Goal: Task Accomplishment & Management: Use online tool/utility

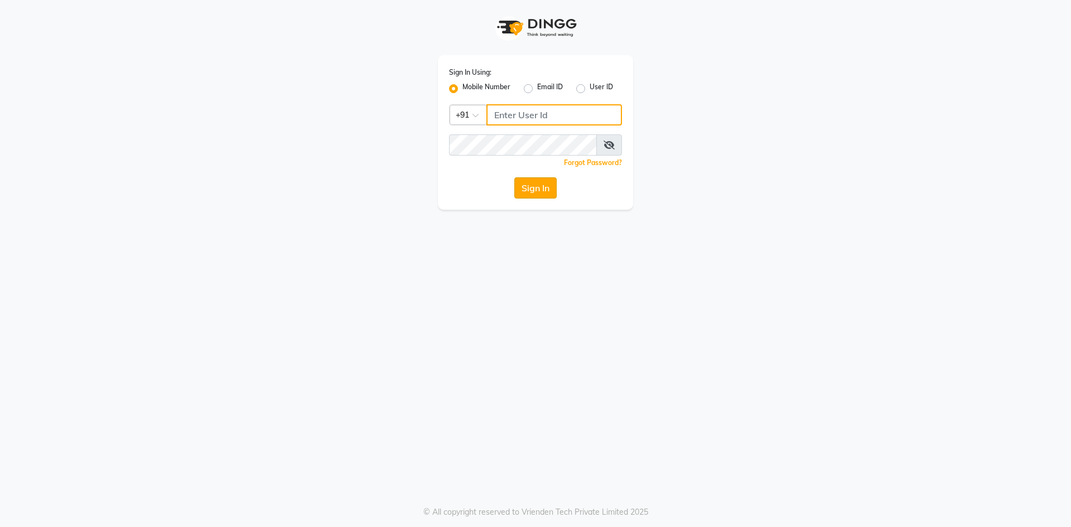
type input "7696244464"
click at [538, 189] on button "Sign In" at bounding box center [536, 187] width 42 height 21
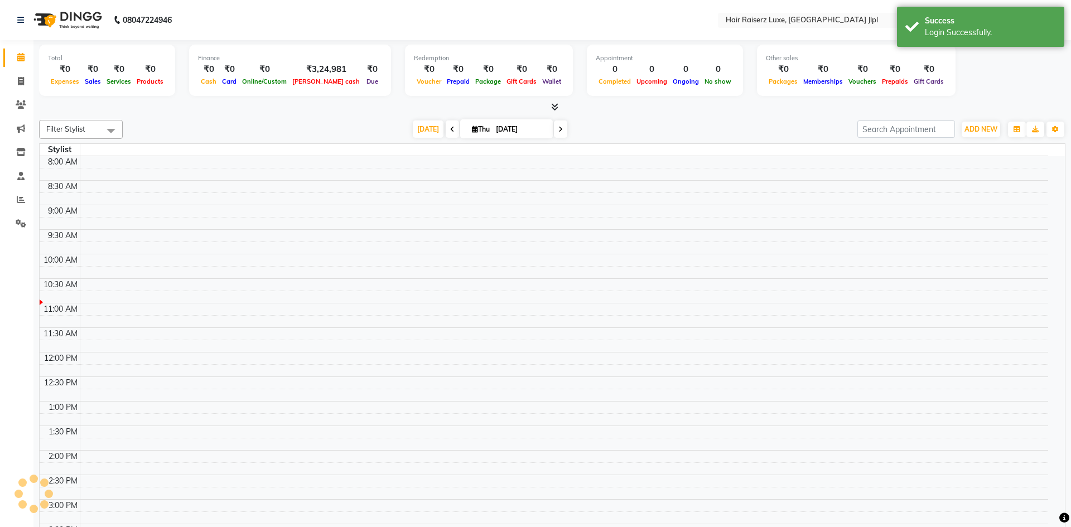
select select "en"
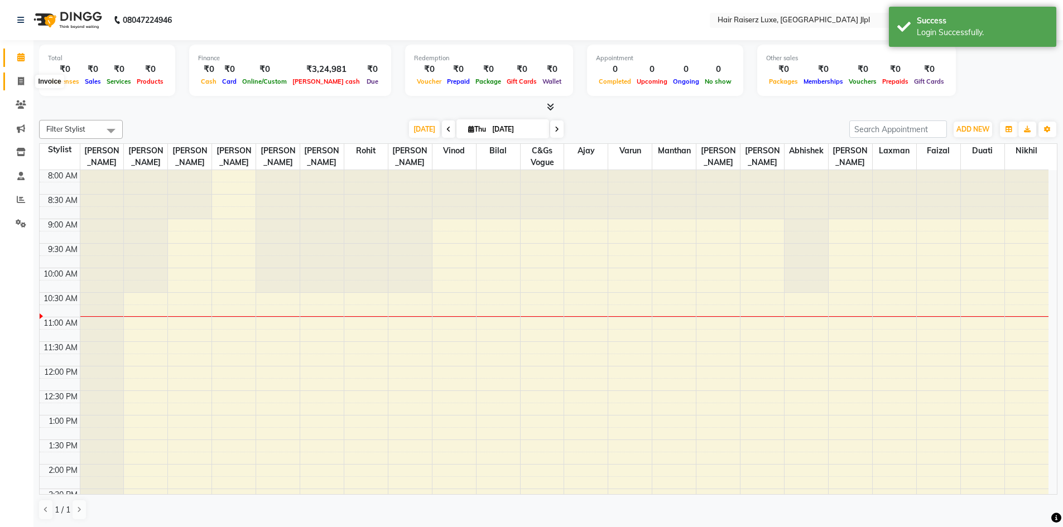
click at [21, 80] on icon at bounding box center [21, 81] width 6 height 8
select select "service"
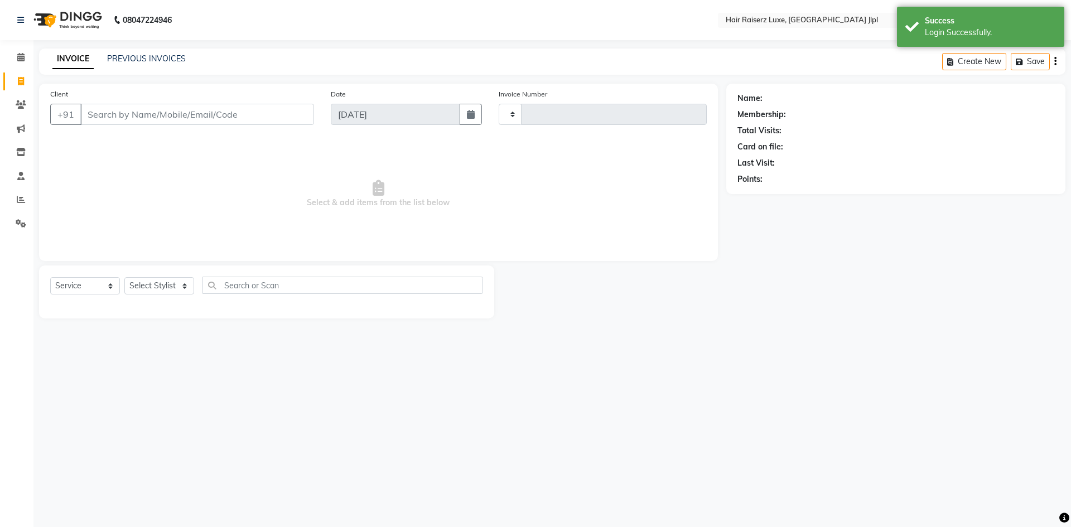
type input "3274"
select select "5409"
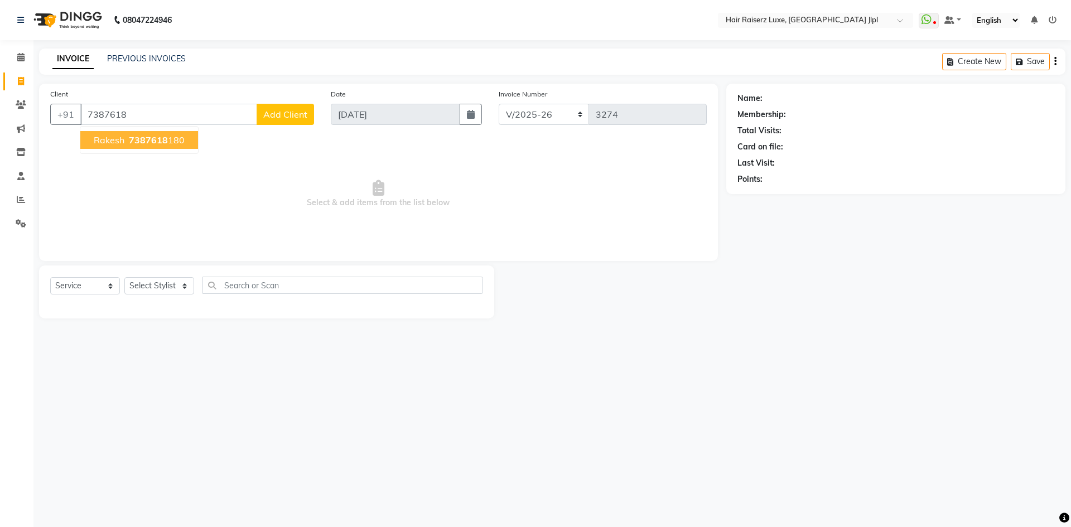
click at [161, 142] on span "7387618" at bounding box center [148, 139] width 39 height 11
type input "7387618180"
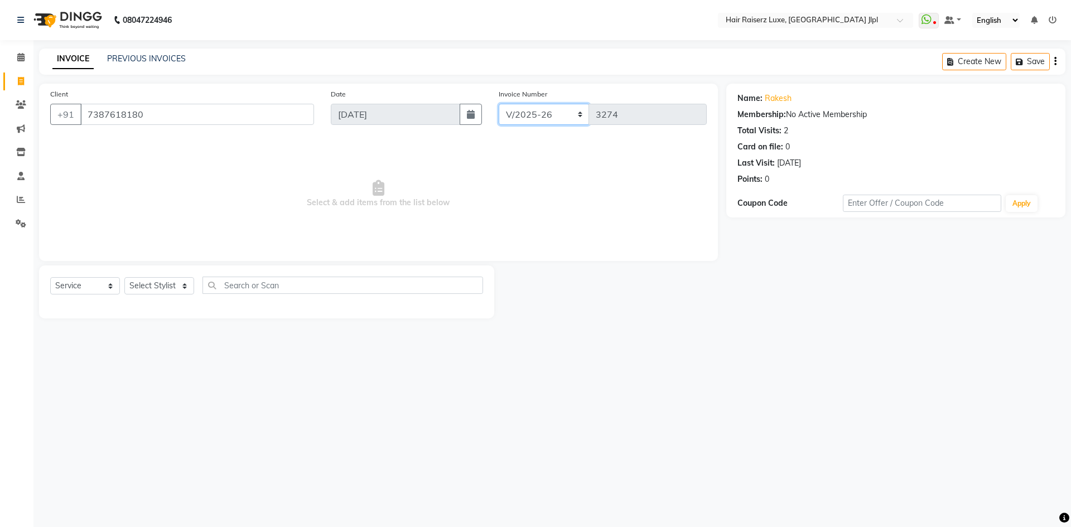
click at [522, 118] on select "FF/2025-26 PreP/2025-26 BANK/2025-26 Paytm/2025-26 CASH/2025-26 V/2025-26" at bounding box center [544, 114] width 91 height 21
click at [499, 104] on select "FF/2025-26 PreP/2025-26 BANK/2025-26 Paytm/2025-26 CASH/2025-26 V/2025-26" at bounding box center [544, 114] width 91 height 21
click at [153, 282] on select "Select Stylist [PERSON_NAME] [PERSON_NAME] [PERSON_NAME] C&Gs Vogue [PERSON_NAM…" at bounding box center [159, 285] width 70 height 17
select select "47304"
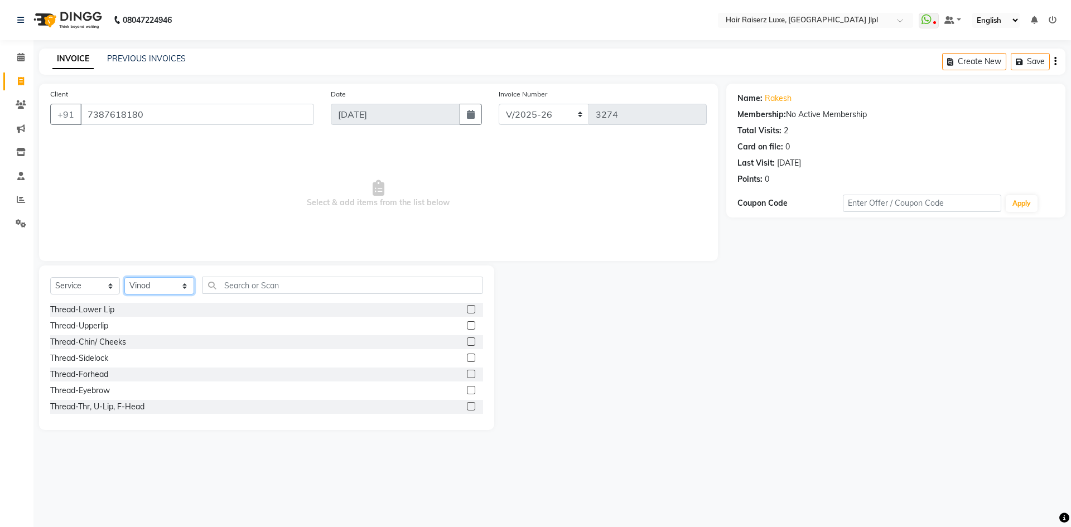
click at [153, 282] on select "Select Stylist [PERSON_NAME] [PERSON_NAME] [PERSON_NAME] C&Gs Vogue [PERSON_NAM…" at bounding box center [159, 285] width 70 height 17
click at [252, 285] on input "text" at bounding box center [343, 285] width 281 height 17
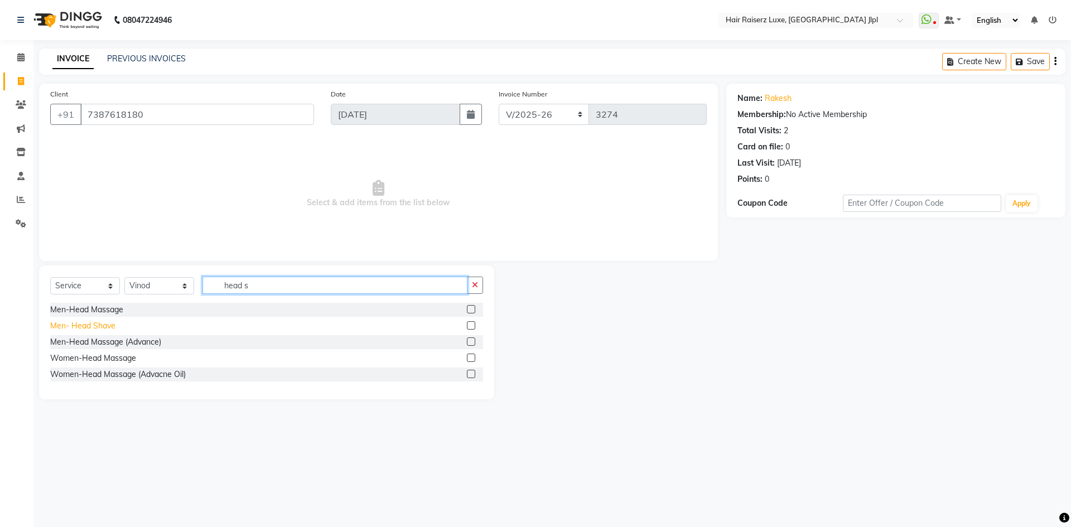
type input "head s"
click at [108, 323] on div "Men- Head Shave" at bounding box center [82, 326] width 65 height 12
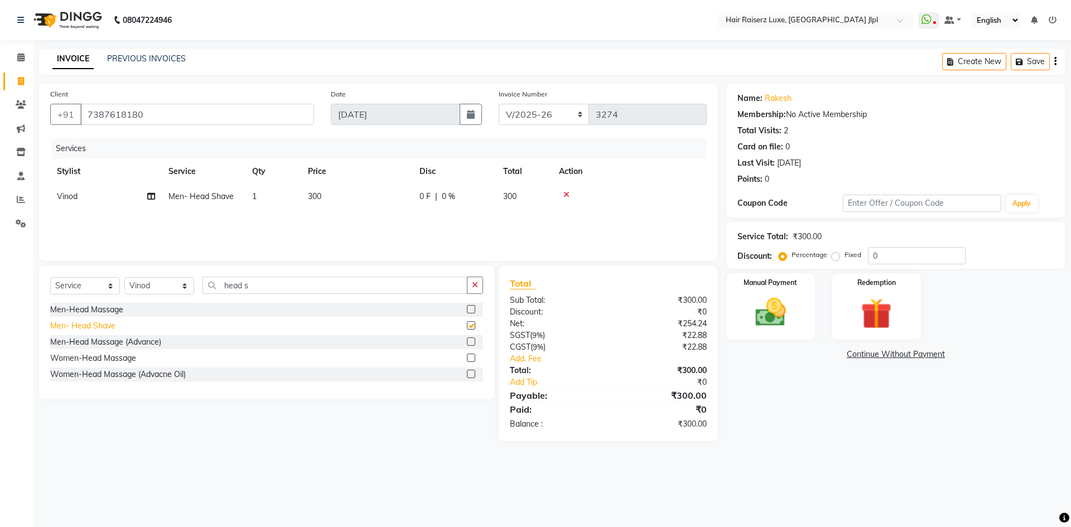
checkbox input "false"
click at [314, 195] on span "300" at bounding box center [314, 196] width 13 height 10
select select "47304"
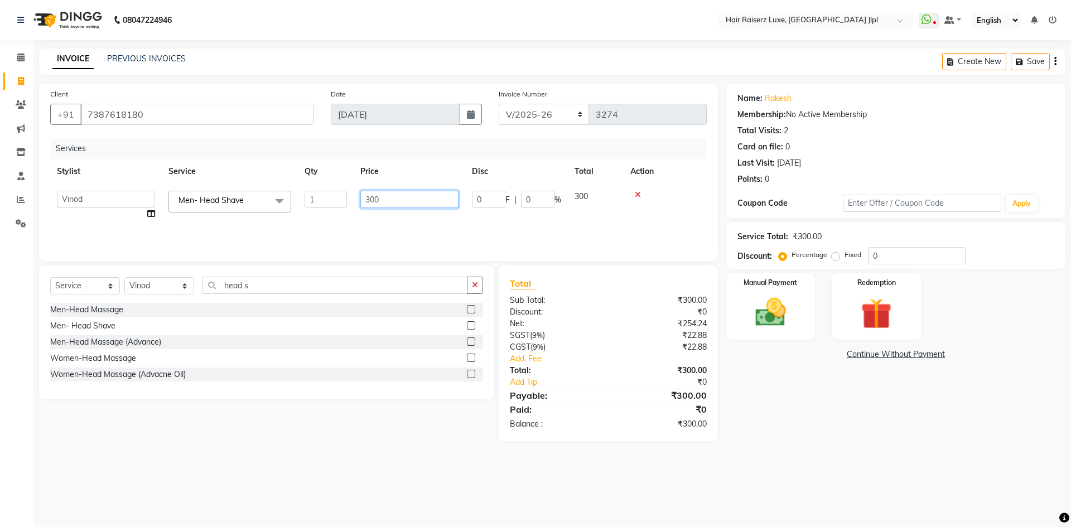
click at [374, 198] on input "300" at bounding box center [410, 199] width 98 height 17
type input "350"
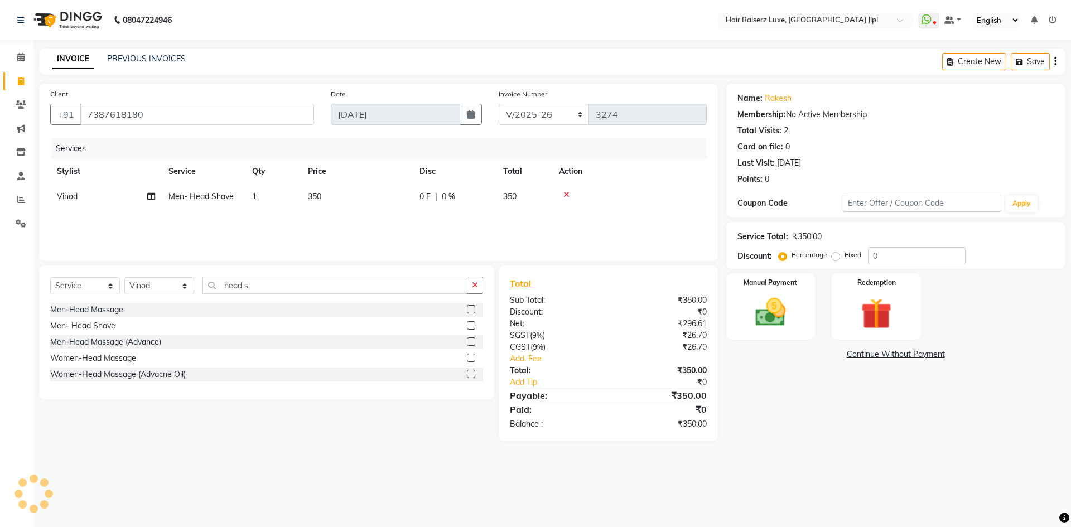
click at [428, 222] on div "Services Stylist Service Qty Price Disc Total Action Vinod Men- Head Shave 1 35…" at bounding box center [378, 194] width 657 height 112
click at [261, 286] on input "head s" at bounding box center [335, 285] width 265 height 17
type input "h"
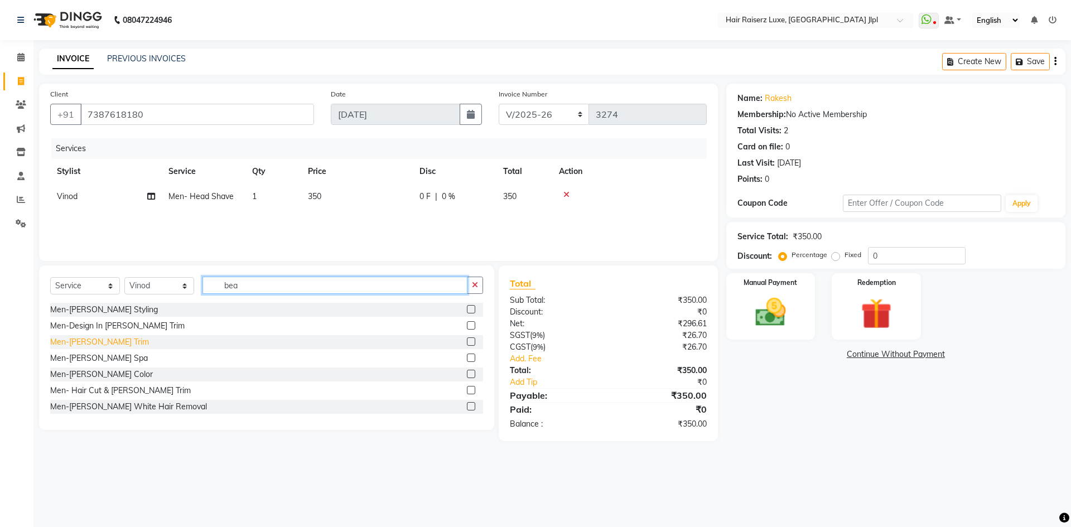
type input "bea"
click at [108, 337] on div "Men-[PERSON_NAME] Trim" at bounding box center [99, 343] width 99 height 12
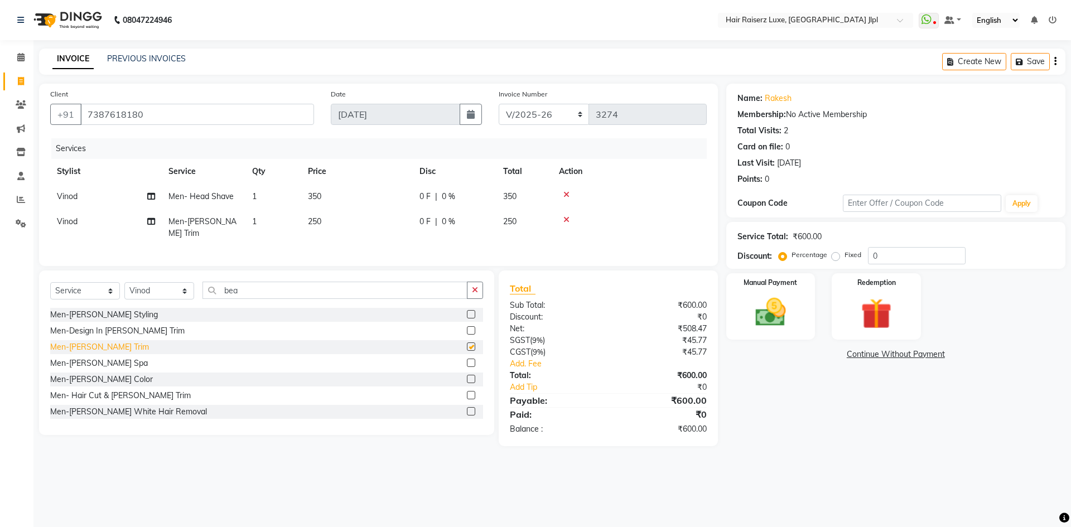
checkbox input "false"
click at [784, 301] on img at bounding box center [771, 312] width 52 height 37
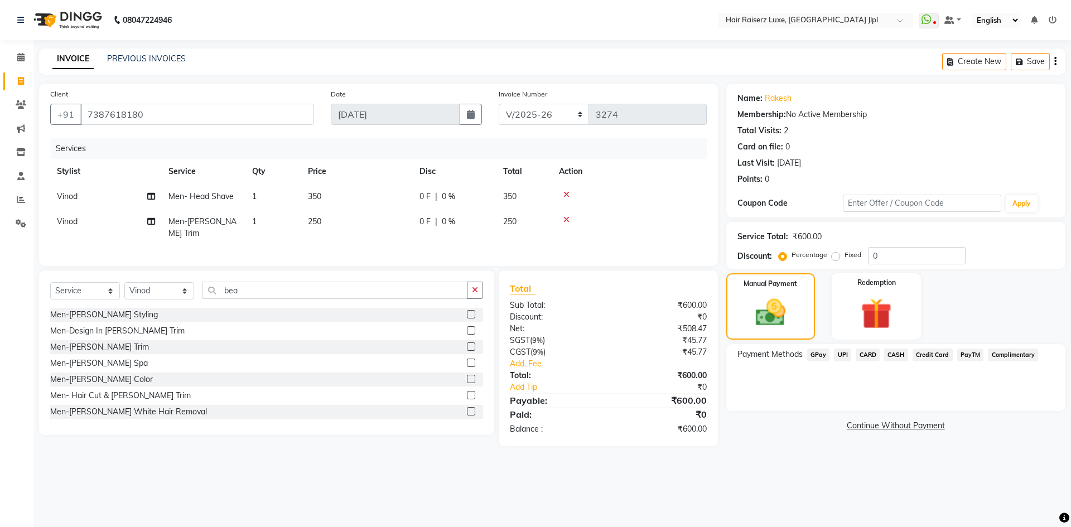
click at [838, 357] on span "UPI" at bounding box center [842, 355] width 17 height 13
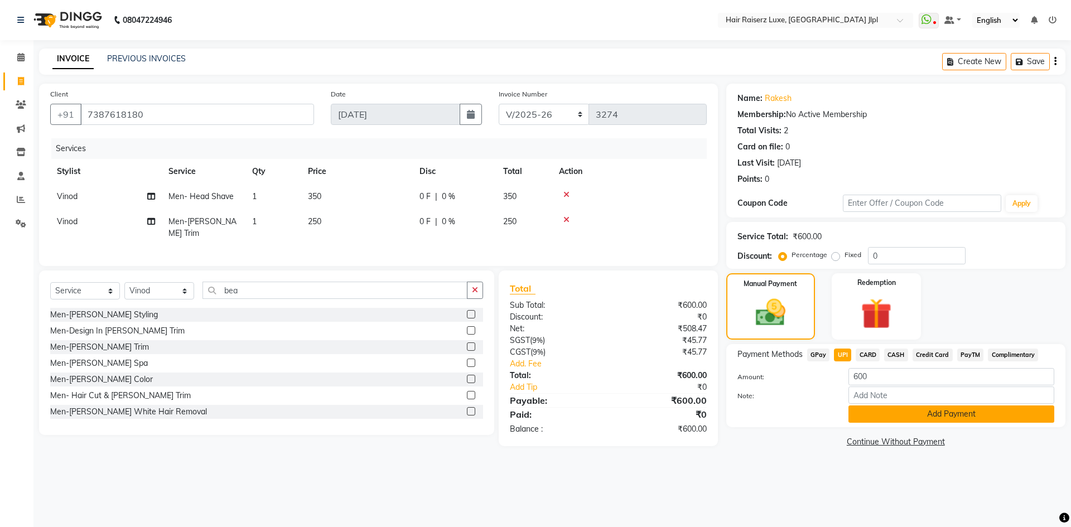
click at [873, 420] on button "Add Payment" at bounding box center [952, 414] width 206 height 17
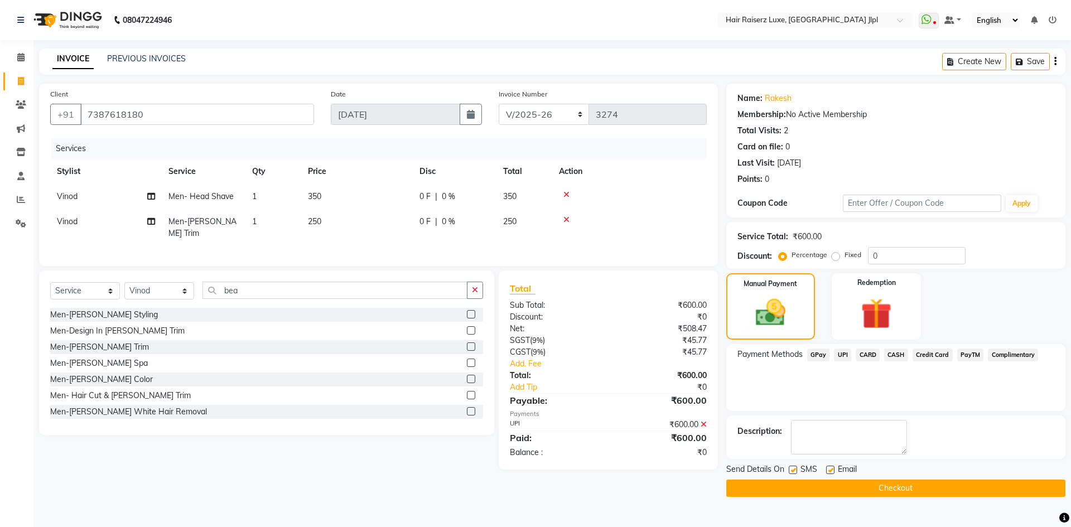
click at [830, 470] on label at bounding box center [830, 470] width 8 height 8
click at [830, 470] on input "checkbox" at bounding box center [829, 470] width 7 height 7
checkbox input "false"
click at [830, 490] on button "Checkout" at bounding box center [896, 488] width 339 height 17
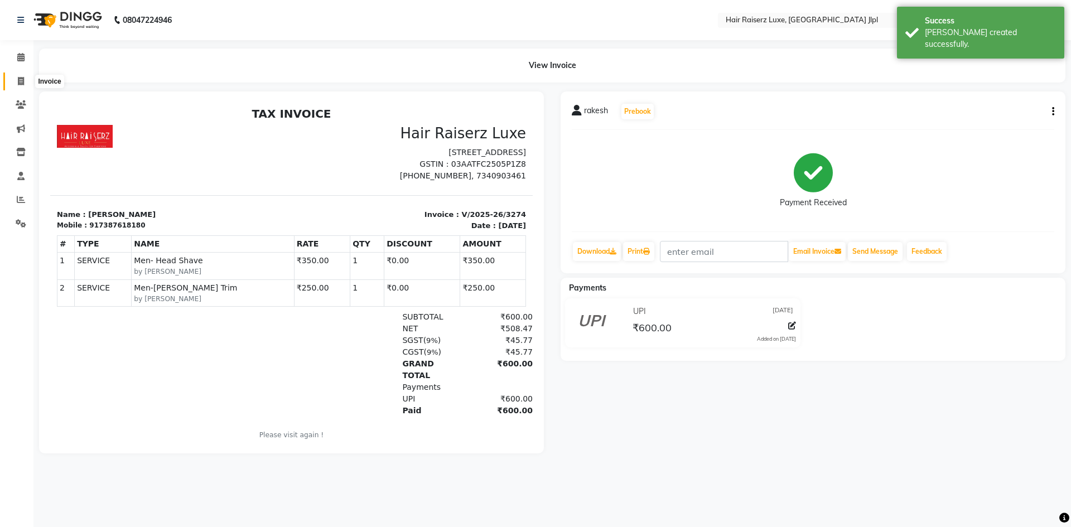
click at [22, 86] on span at bounding box center [21, 81] width 20 height 13
select select "service"
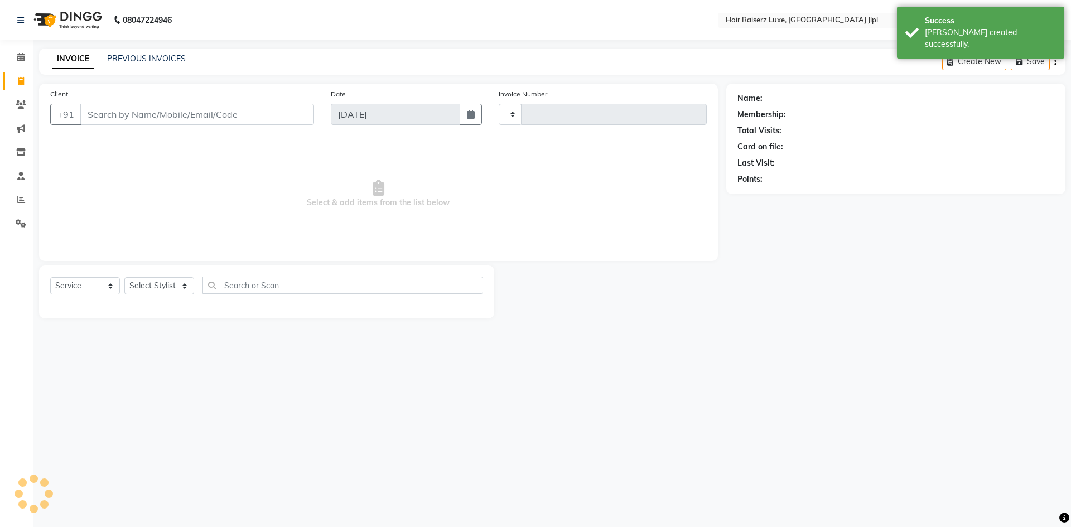
type input "3275"
select select "5409"
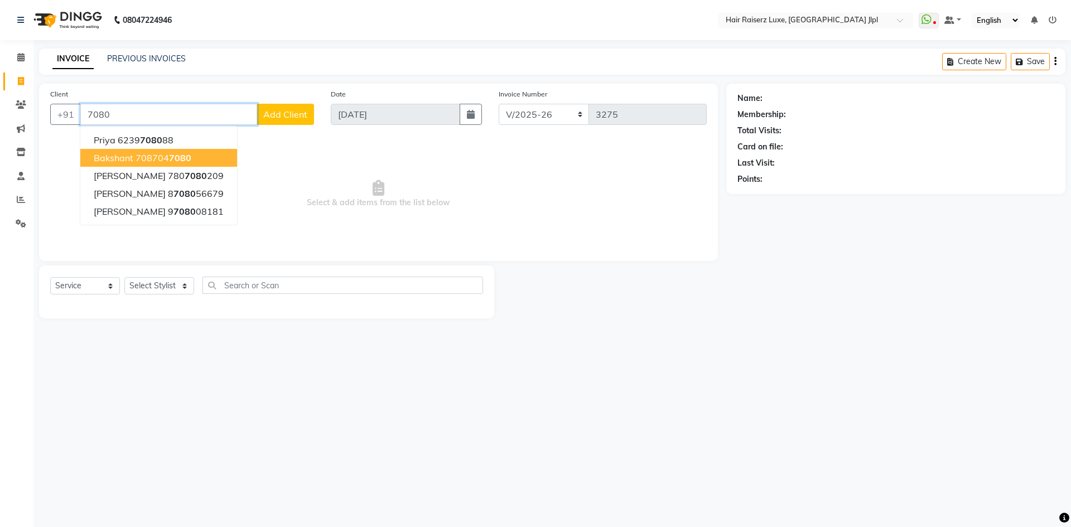
click at [161, 154] on ngb-highlight "708704 7080" at bounding box center [164, 157] width 56 height 11
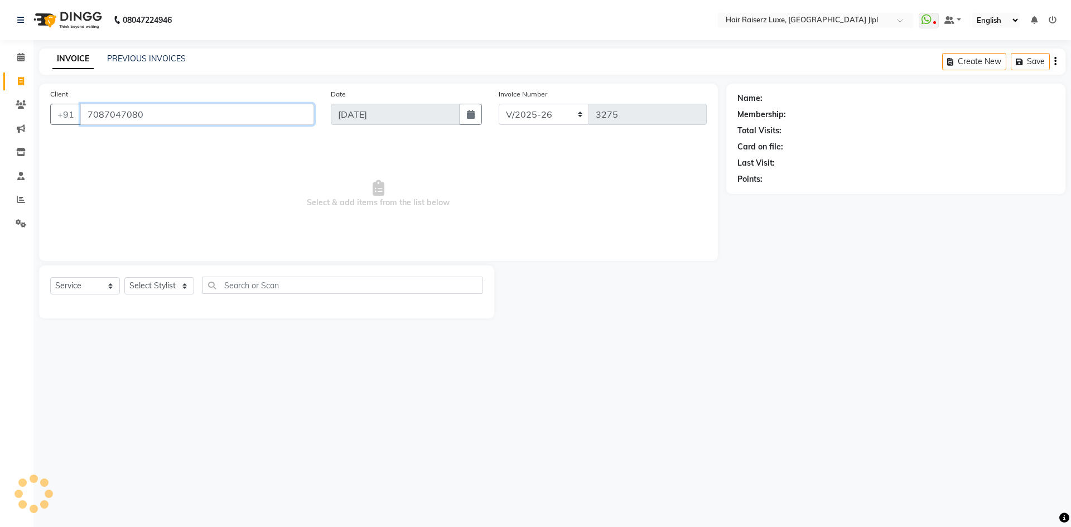
type input "7087047080"
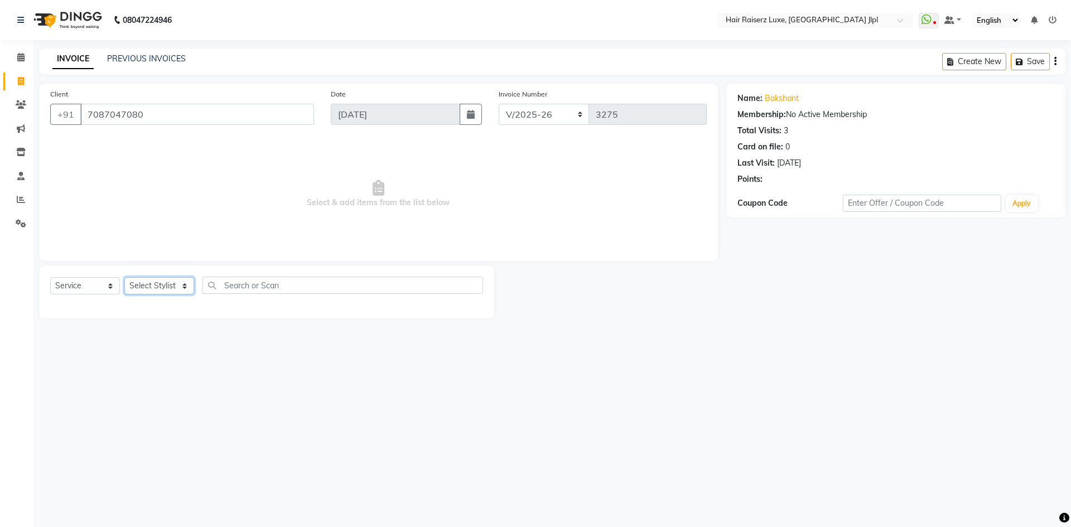
click at [160, 283] on select "Select Stylist [PERSON_NAME] [PERSON_NAME] [PERSON_NAME] C&Gs Vogue [PERSON_NAM…" at bounding box center [159, 285] width 70 height 17
select select "47928"
click at [124, 277] on select "Select Stylist [PERSON_NAME] [PERSON_NAME] [PERSON_NAME] C&Gs Vogue [PERSON_NAM…" at bounding box center [159, 285] width 70 height 17
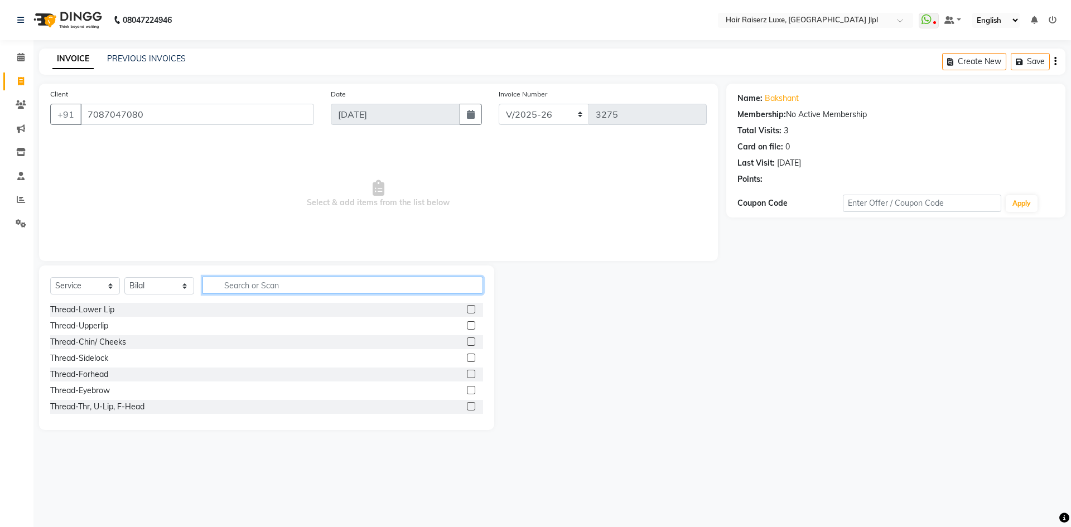
click at [237, 281] on input "text" at bounding box center [343, 285] width 281 height 17
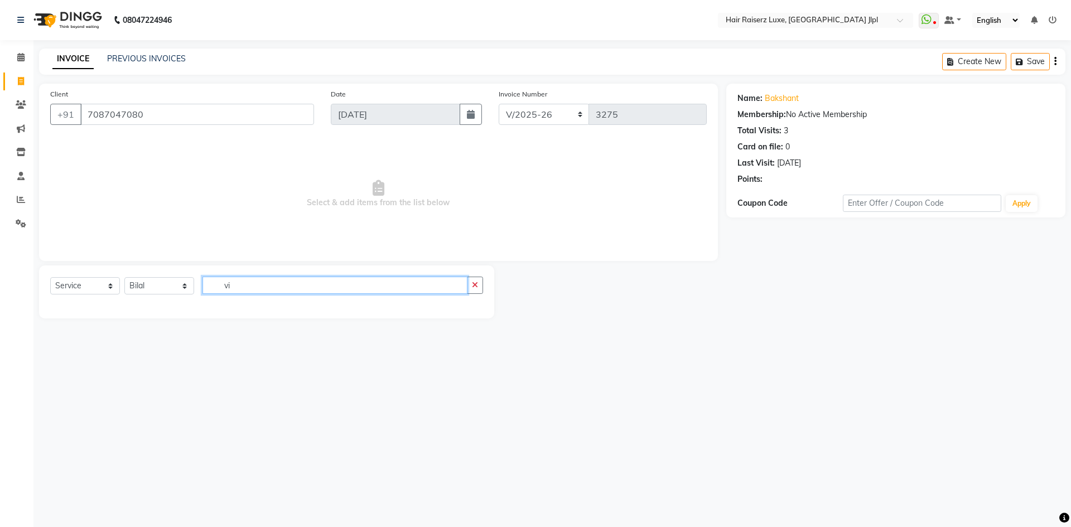
type input "v"
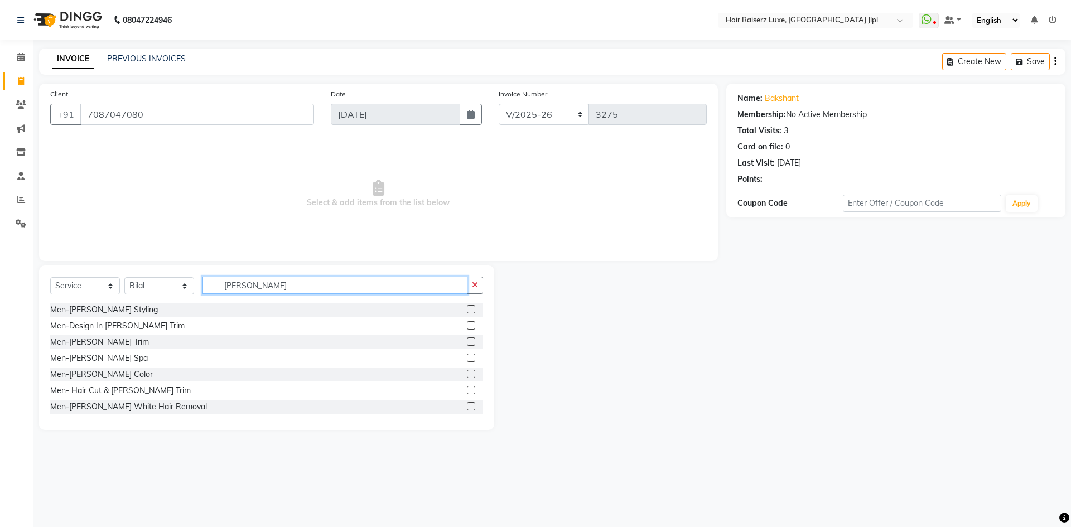
type input "[PERSON_NAME]"
click at [562, 116] on select "FF/2025-26 PreP/2025-26 BANK/2025-26 Paytm/2025-26 CASH/2025-26 V/2025-26" at bounding box center [544, 114] width 91 height 21
select select "8497"
click at [499, 104] on select "FF/2025-26 PreP/2025-26 BANK/2025-26 Paytm/2025-26 CASH/2025-26 V/2025-26" at bounding box center [544, 114] width 91 height 21
type input "0661"
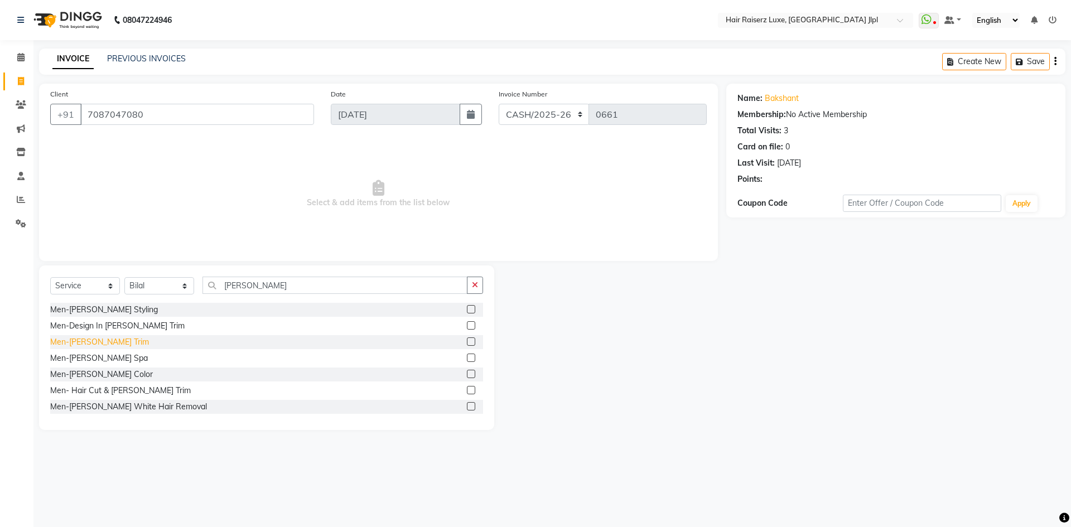
click at [94, 337] on div "Men-[PERSON_NAME] Trim" at bounding box center [99, 343] width 99 height 12
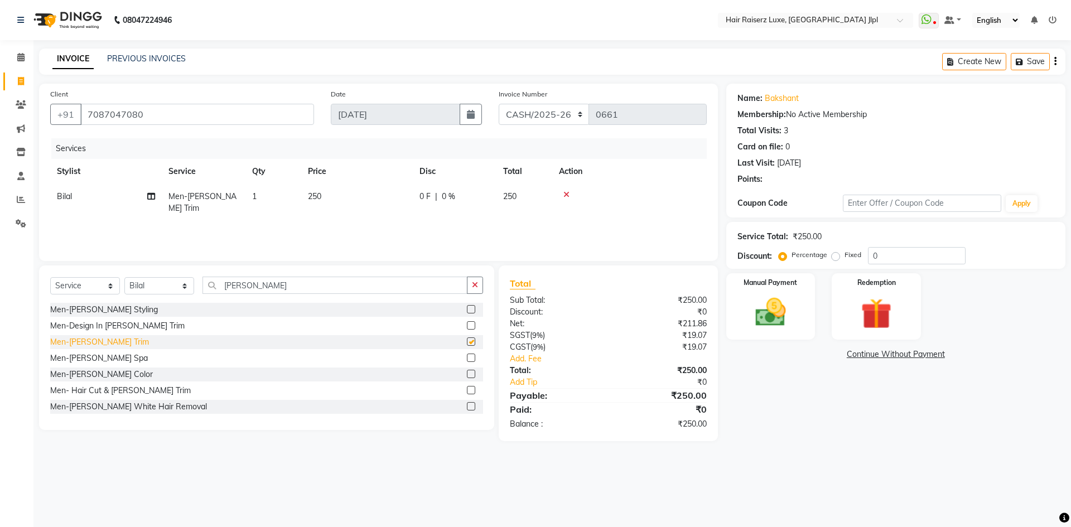
checkbox input "false"
click at [1055, 62] on icon "button" at bounding box center [1056, 61] width 2 height 1
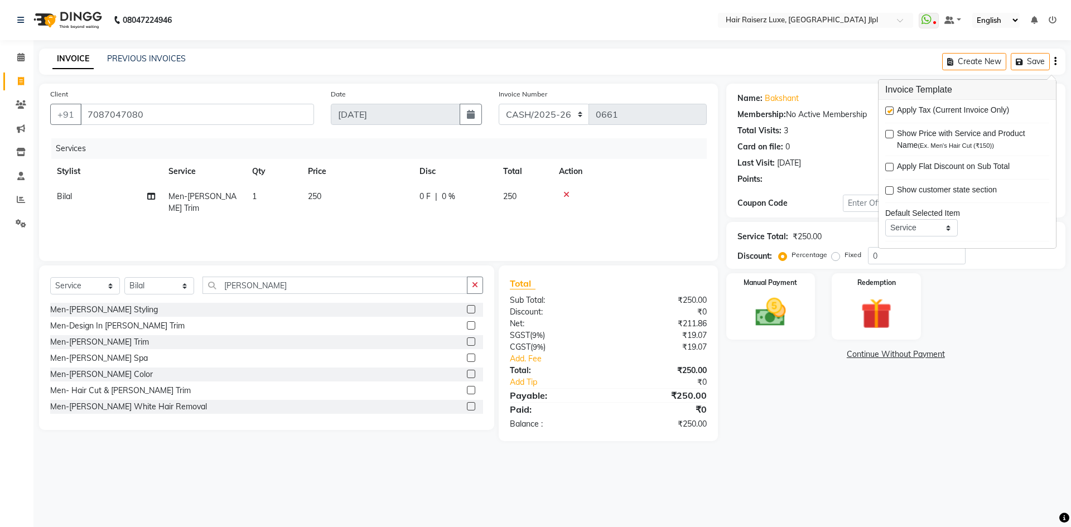
click at [891, 109] on label at bounding box center [890, 111] width 8 height 8
click at [891, 109] on input "checkbox" at bounding box center [889, 111] width 7 height 7
checkbox input "false"
click at [790, 304] on img at bounding box center [771, 312] width 52 height 37
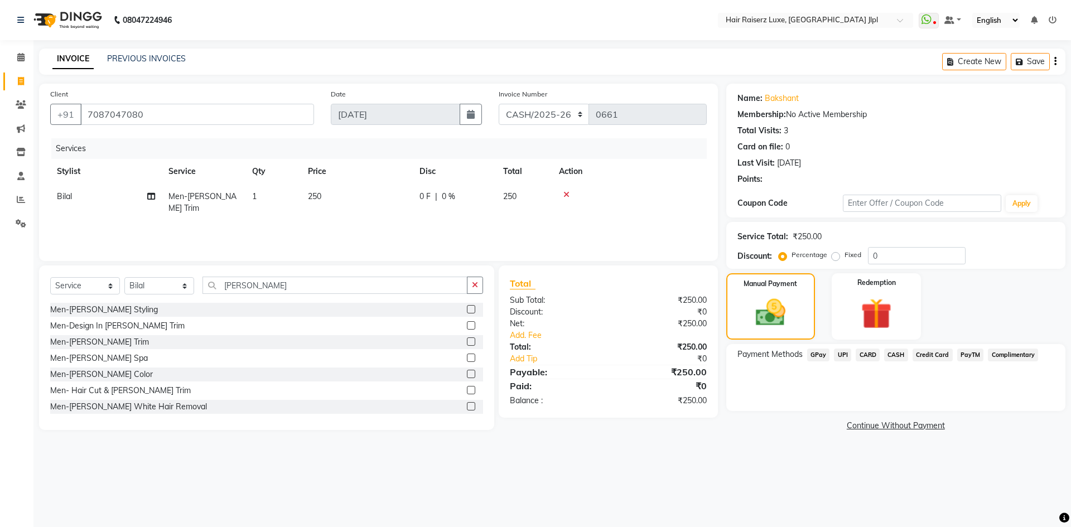
click at [891, 355] on span "CASH" at bounding box center [897, 355] width 24 height 13
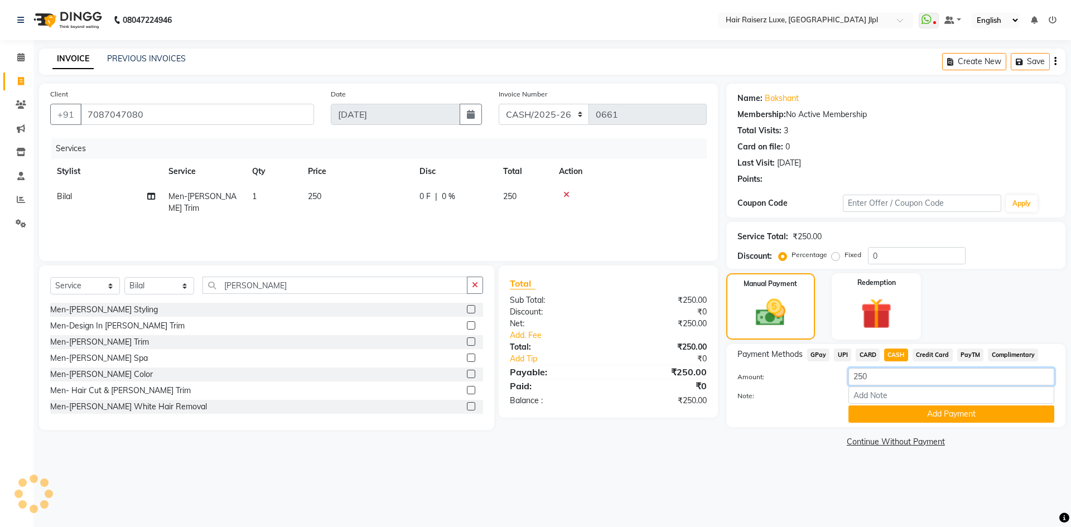
click at [878, 375] on input "250" at bounding box center [952, 376] width 206 height 17
type input "2"
type input "300"
click at [816, 441] on link "Continue Without Payment" at bounding box center [896, 442] width 335 height 12
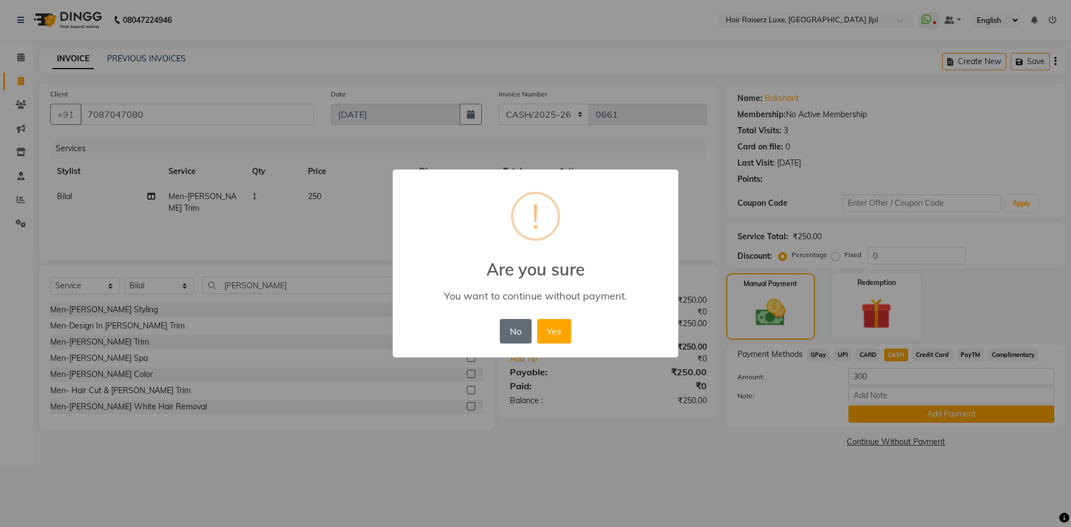
click at [525, 333] on button "No" at bounding box center [515, 331] width 31 height 25
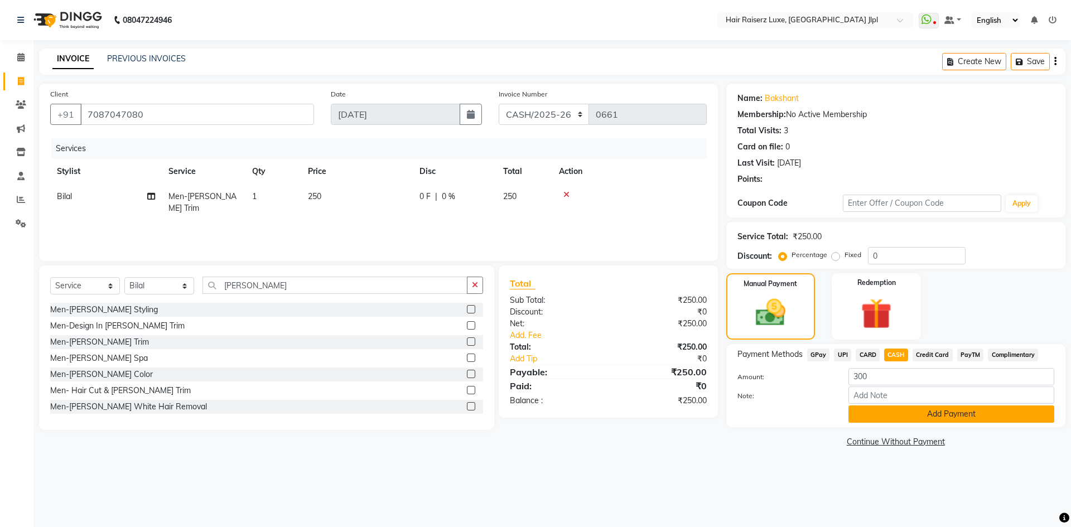
click at [893, 416] on button "Add Payment" at bounding box center [952, 414] width 206 height 17
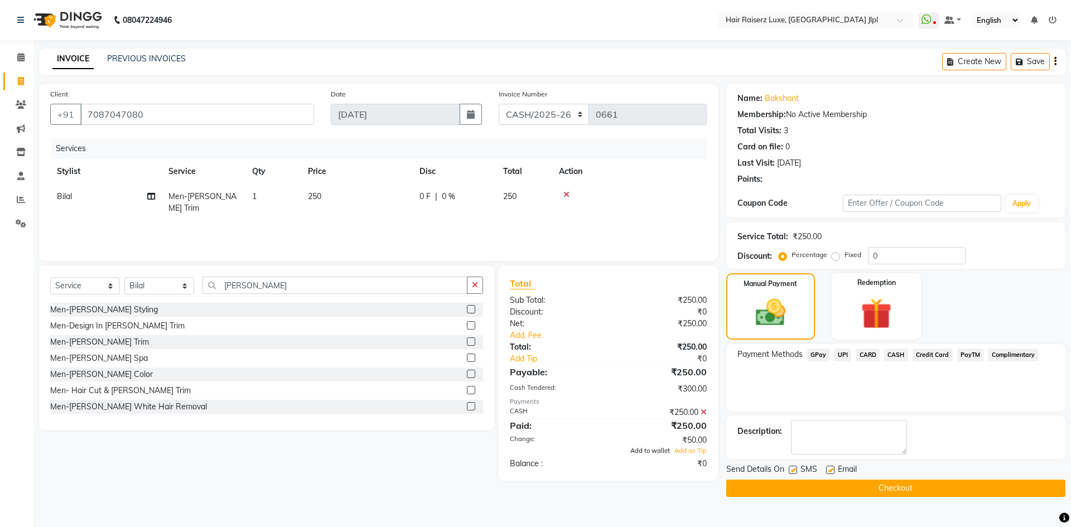
click at [664, 451] on span "Add to wallet" at bounding box center [651, 451] width 40 height 8
click at [828, 470] on label at bounding box center [830, 470] width 8 height 8
click at [828, 470] on input "checkbox" at bounding box center [829, 470] width 7 height 7
checkbox input "false"
click at [809, 488] on button "Checkout" at bounding box center [896, 488] width 339 height 17
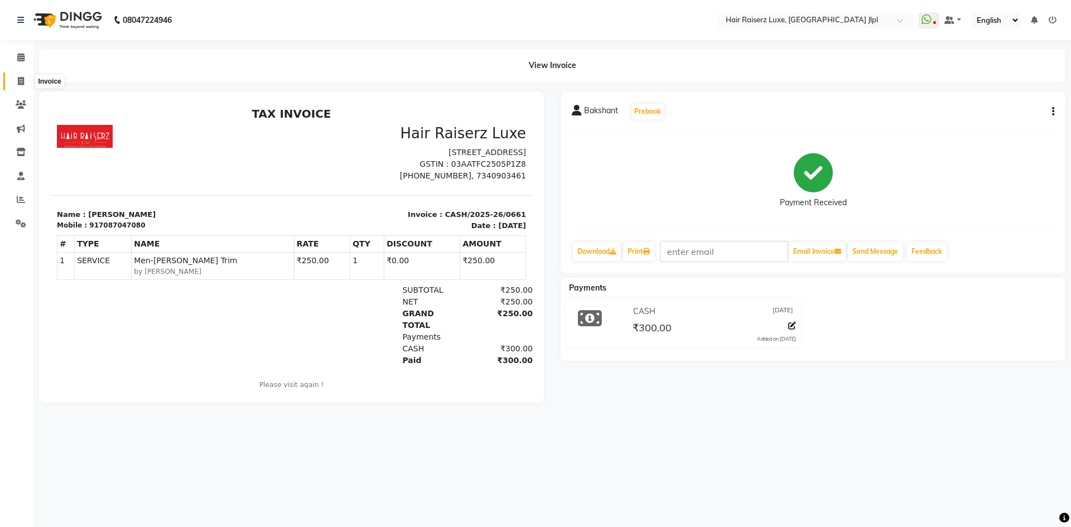
click at [21, 84] on icon at bounding box center [21, 81] width 6 height 8
select select "service"
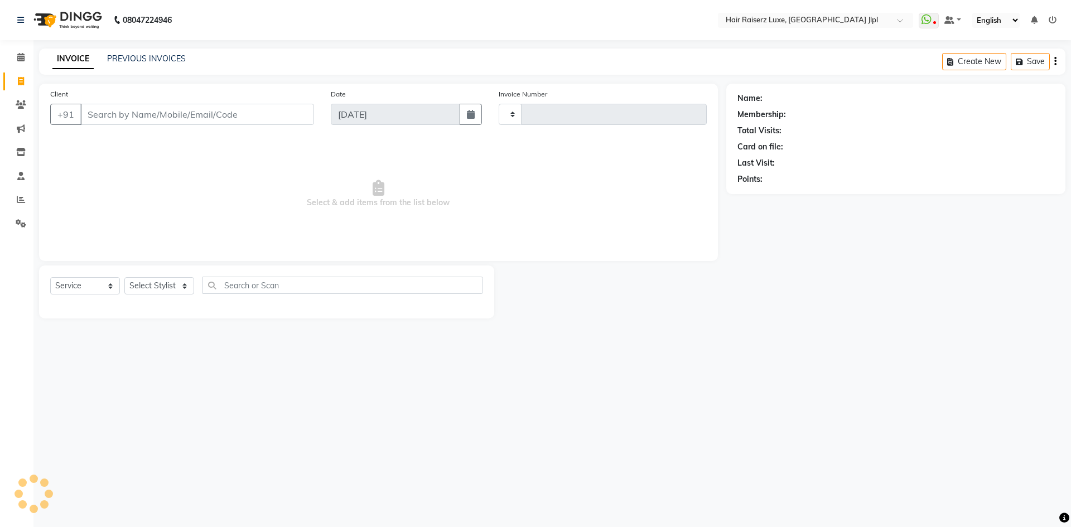
type input "3275"
select select "5409"
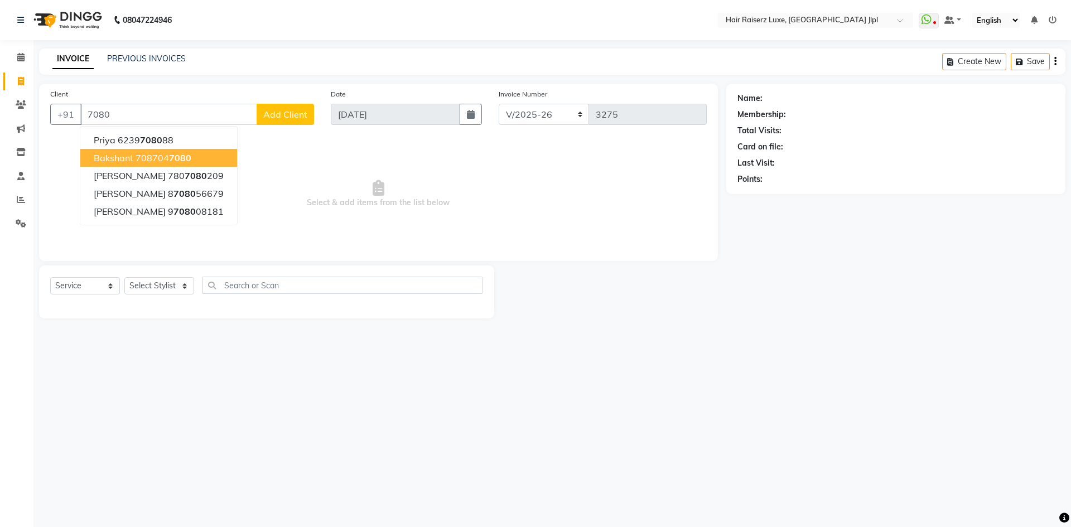
click at [132, 162] on span "Bakshant" at bounding box center [114, 157] width 40 height 11
type input "7087047080"
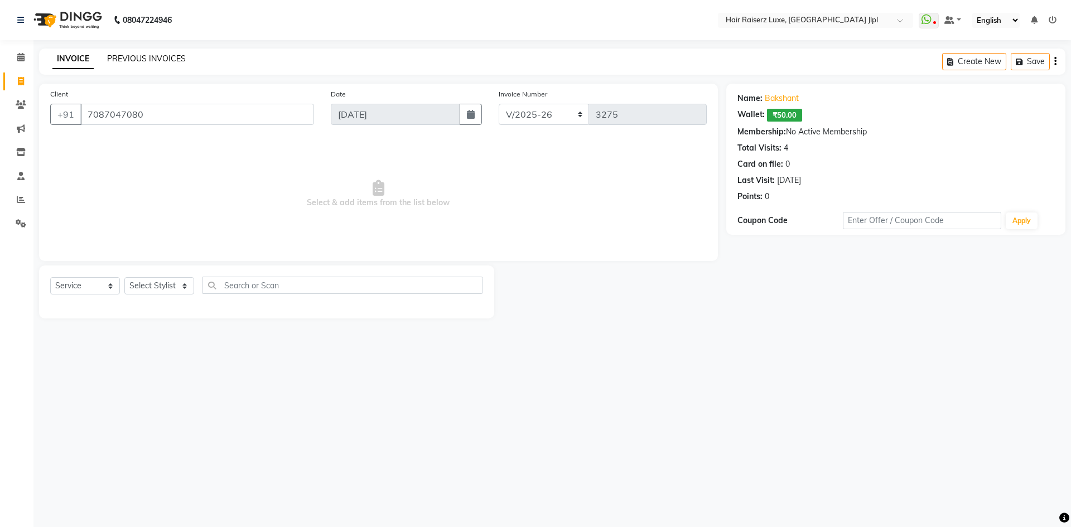
click at [131, 57] on link "PREVIOUS INVOICES" at bounding box center [146, 59] width 79 height 10
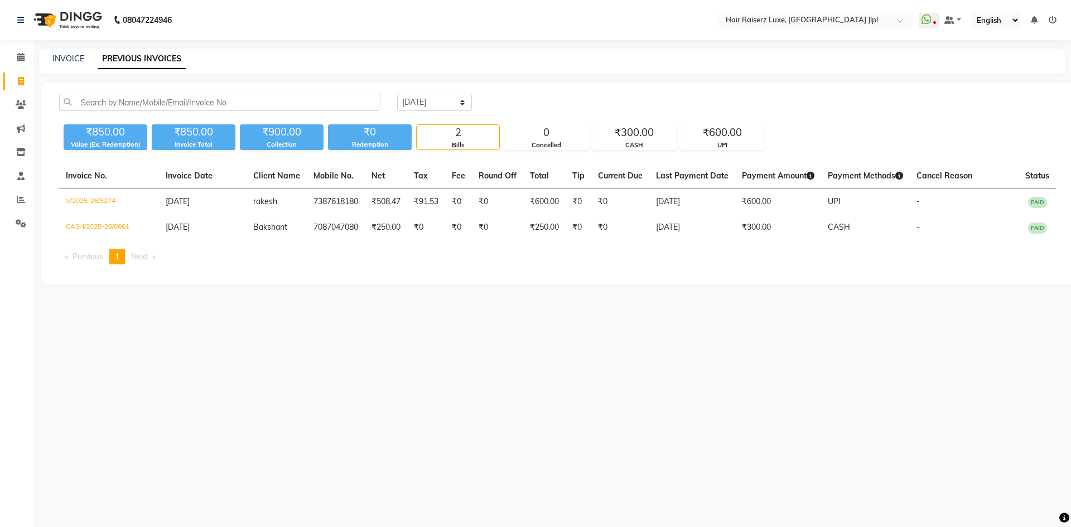
click at [61, 66] on div "INVOICE PREVIOUS INVOICES" at bounding box center [552, 61] width 1027 height 25
click at [61, 61] on link "INVOICE" at bounding box center [68, 59] width 32 height 10
select select "5409"
select select "service"
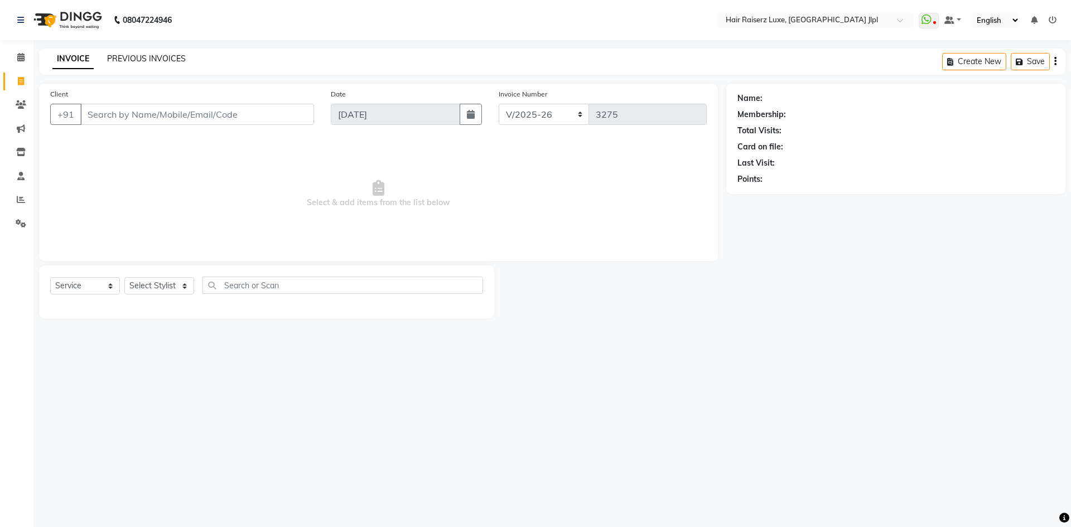
drag, startPoint x: 160, startPoint y: 71, endPoint x: 161, endPoint y: 57, distance: 13.5
click at [161, 67] on div "INVOICE PREVIOUS INVOICES Create New Save" at bounding box center [552, 62] width 1027 height 26
click at [161, 57] on link "PREVIOUS INVOICES" at bounding box center [146, 59] width 79 height 10
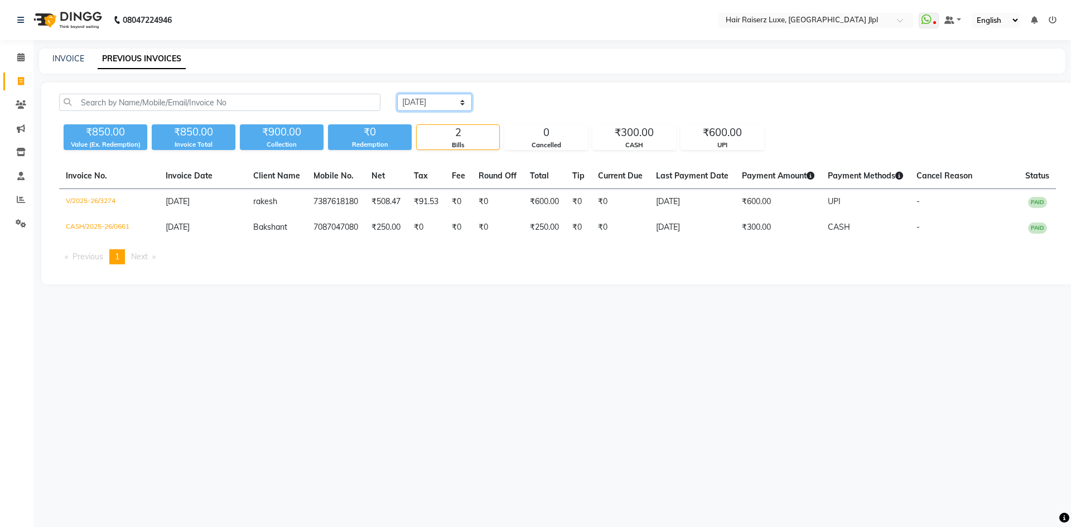
click at [424, 105] on select "[DATE] [DATE] Custom Range" at bounding box center [434, 102] width 75 height 17
select select "[DATE]"
click at [397, 94] on select "[DATE] [DATE] Custom Range" at bounding box center [434, 102] width 75 height 17
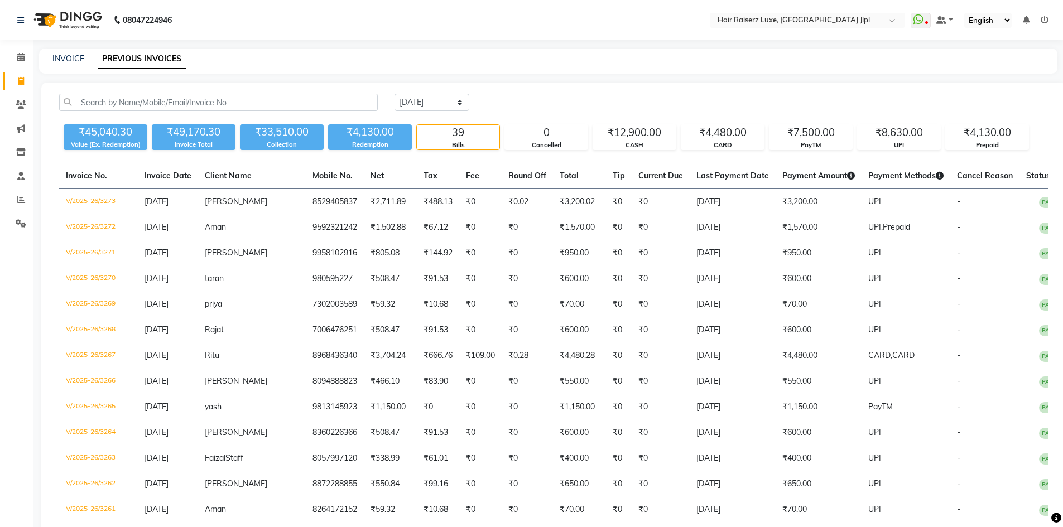
click at [618, 102] on div "[DATE] [DATE] Custom Range" at bounding box center [721, 102] width 653 height 17
